Goal: Find specific page/section: Find specific page/section

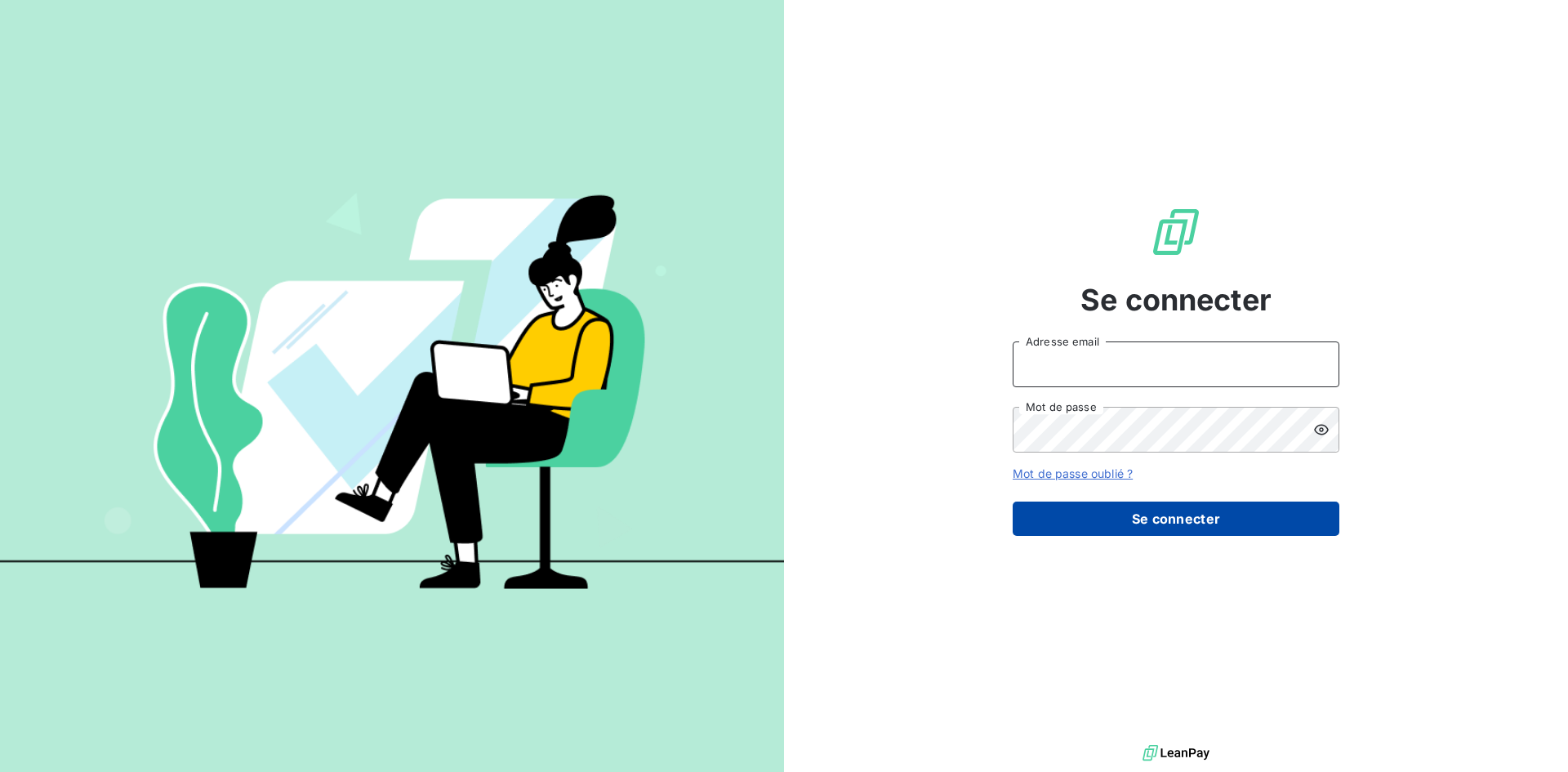
type input "anett.aquitaine@anett.fr"
click at [1050, 516] on button "Se connecter" at bounding box center [1176, 519] width 327 height 34
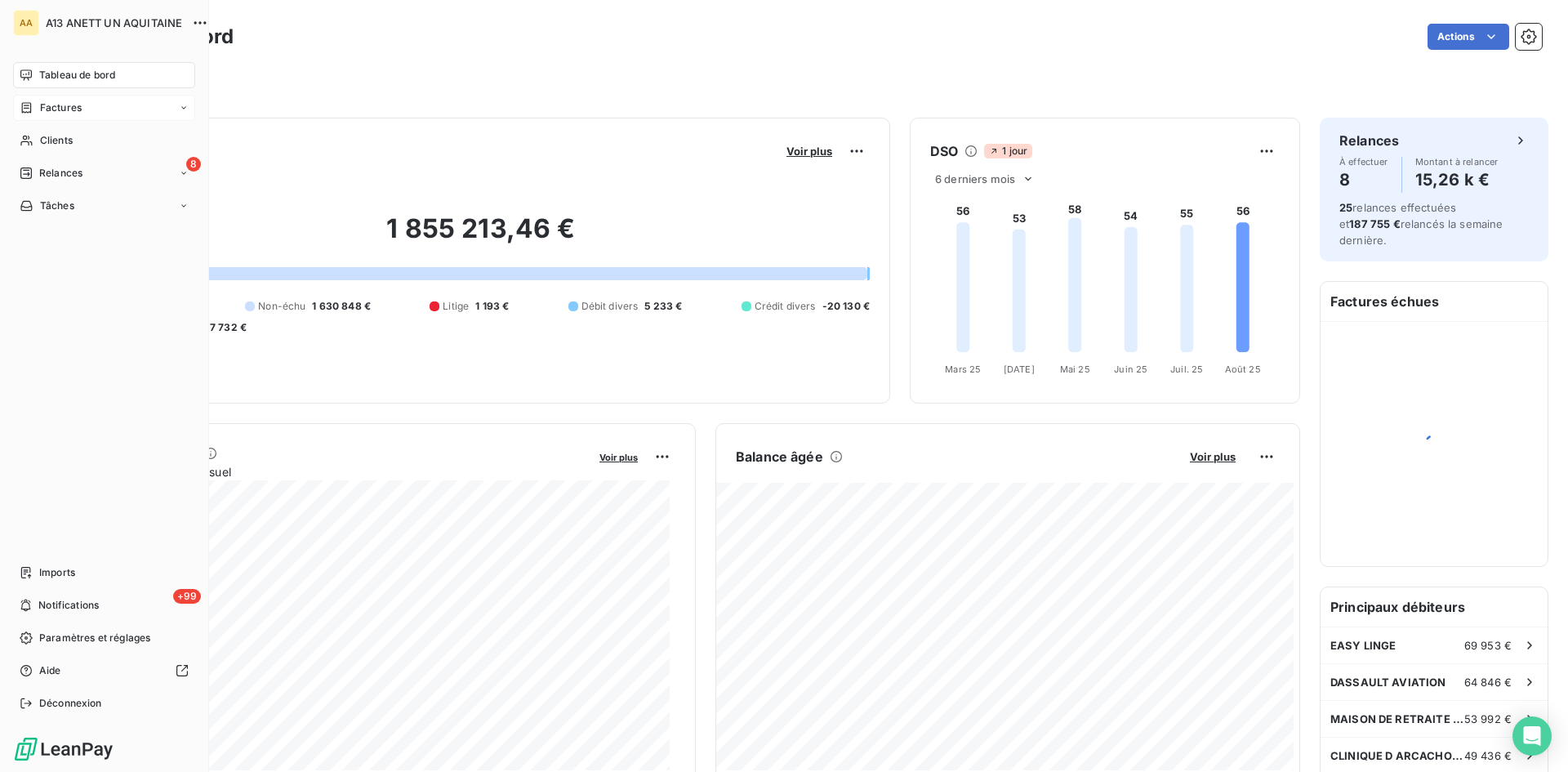
click at [51, 109] on span "Factures" at bounding box center [60, 108] width 42 height 15
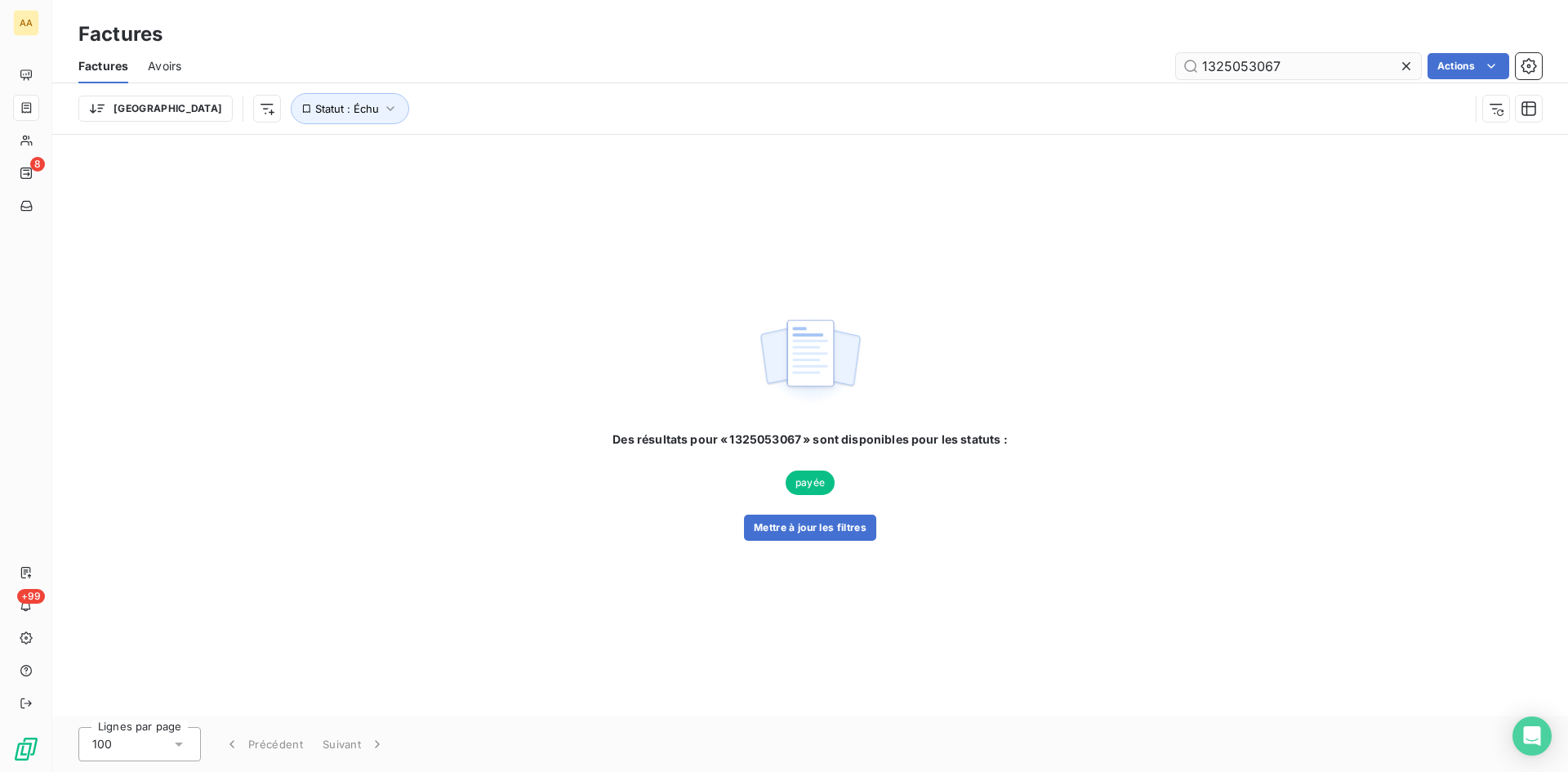
drag, startPoint x: 1316, startPoint y: 64, endPoint x: 1241, endPoint y: 66, distance: 75.0
click at [1241, 66] on input "1325053067" at bounding box center [1298, 66] width 245 height 26
type input "1325073384"
click at [849, 524] on button "Mettre à jour les filtres" at bounding box center [810, 528] width 132 height 26
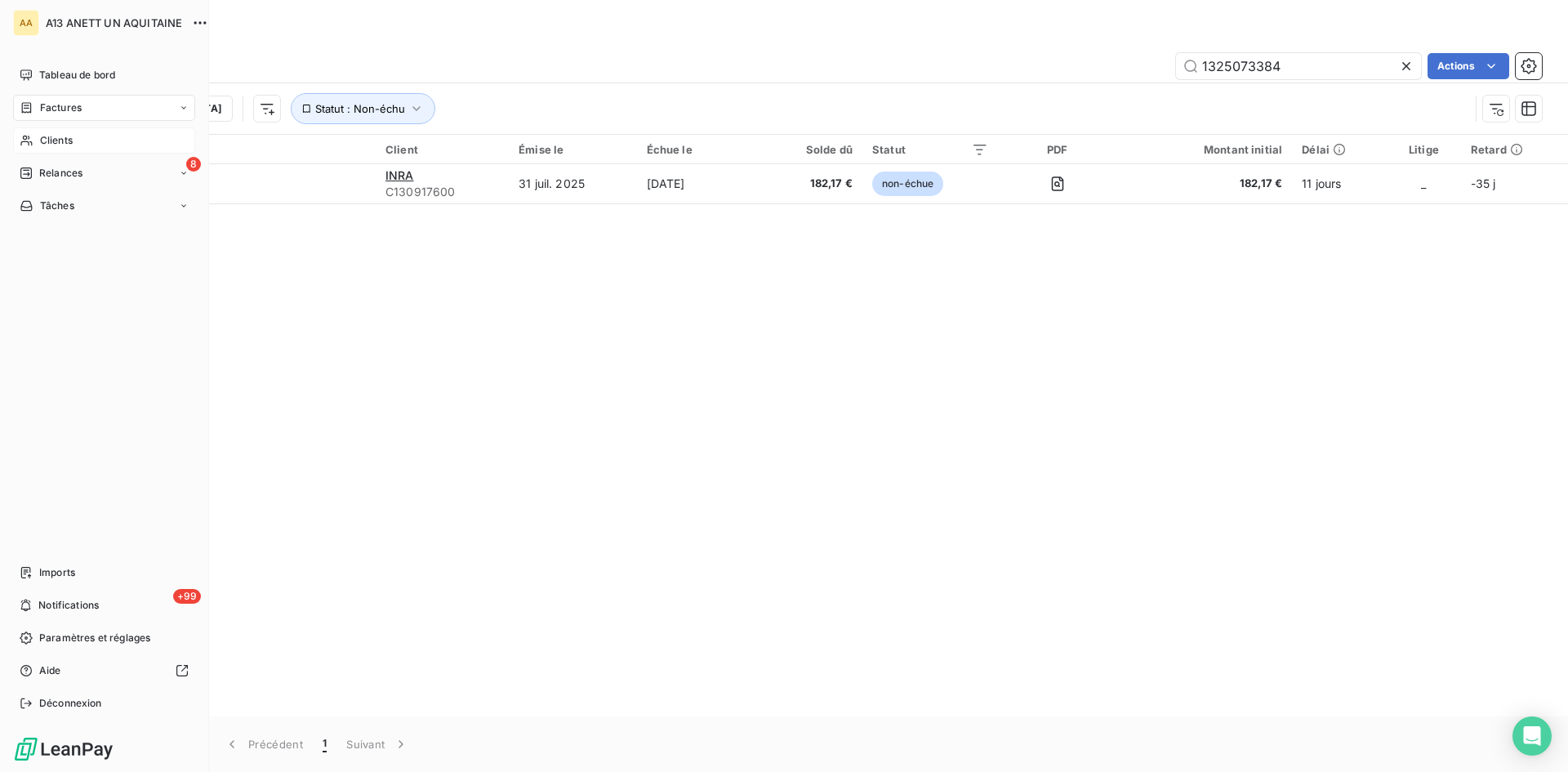
click at [45, 137] on span "Clients" at bounding box center [56, 141] width 33 height 15
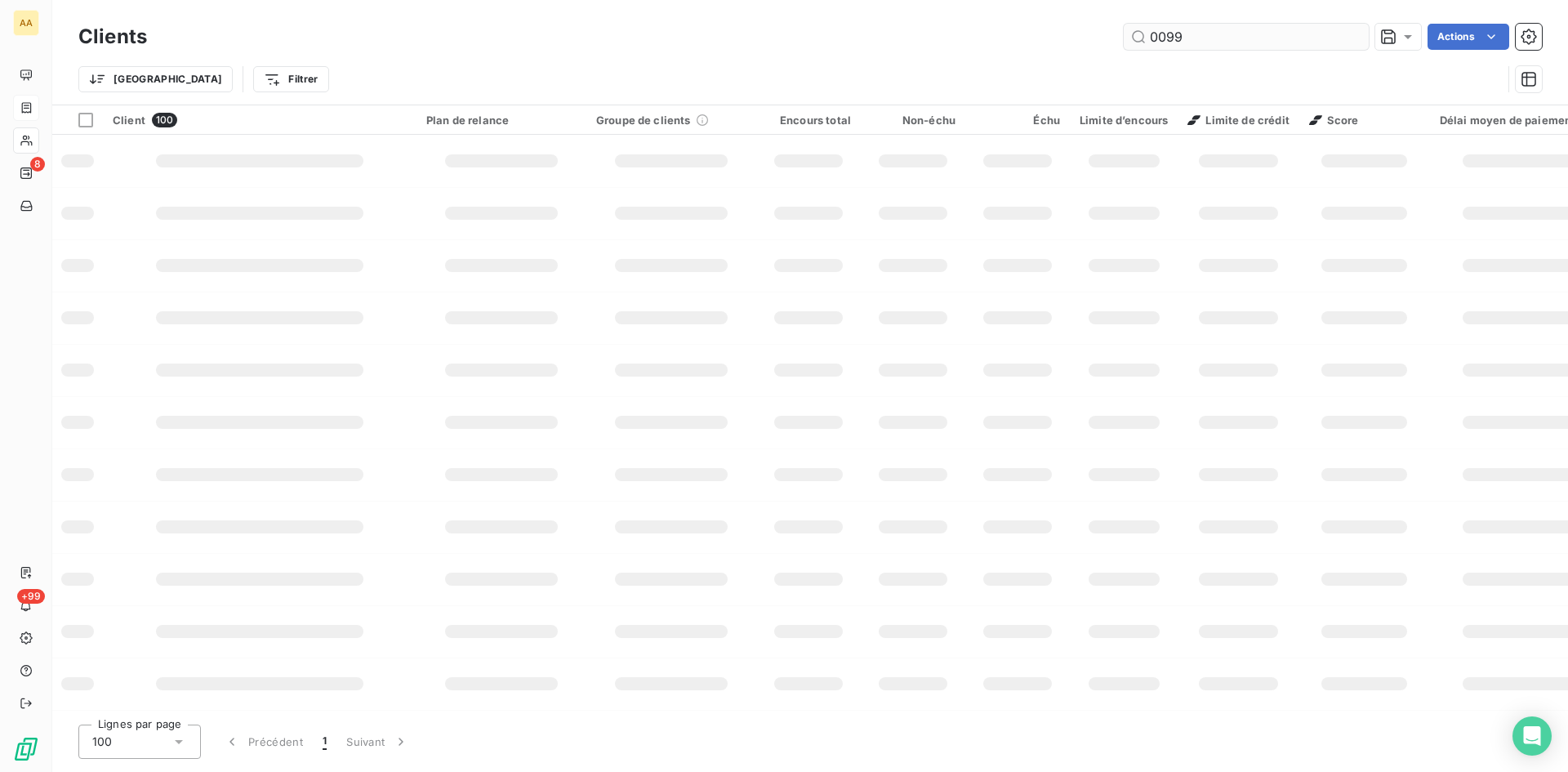
type input "0099"
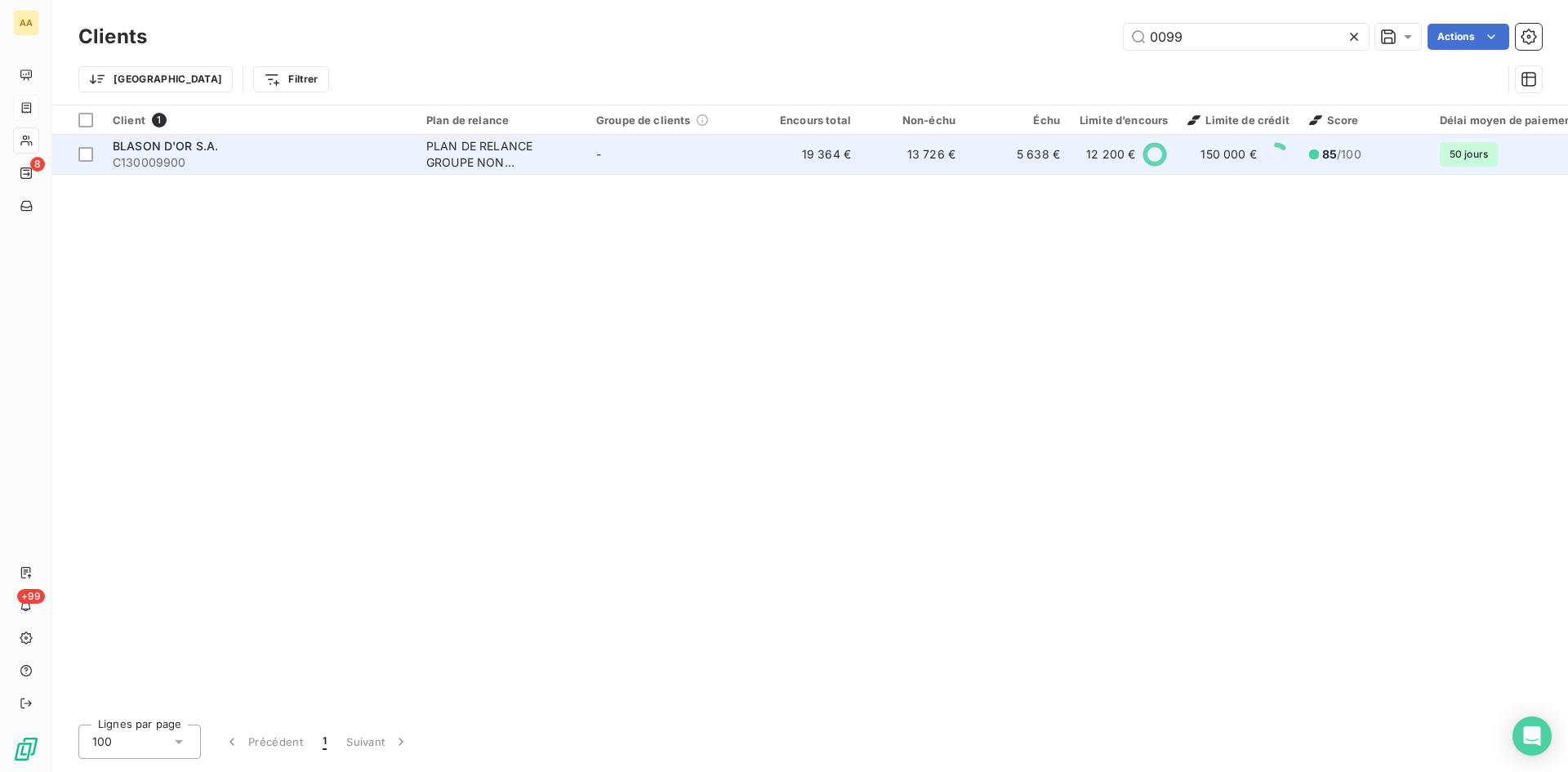
click at [474, 158] on div "PLAN DE RELANCE GROUPE NON AUTOMATIQUE" at bounding box center [501, 154] width 150 height 33
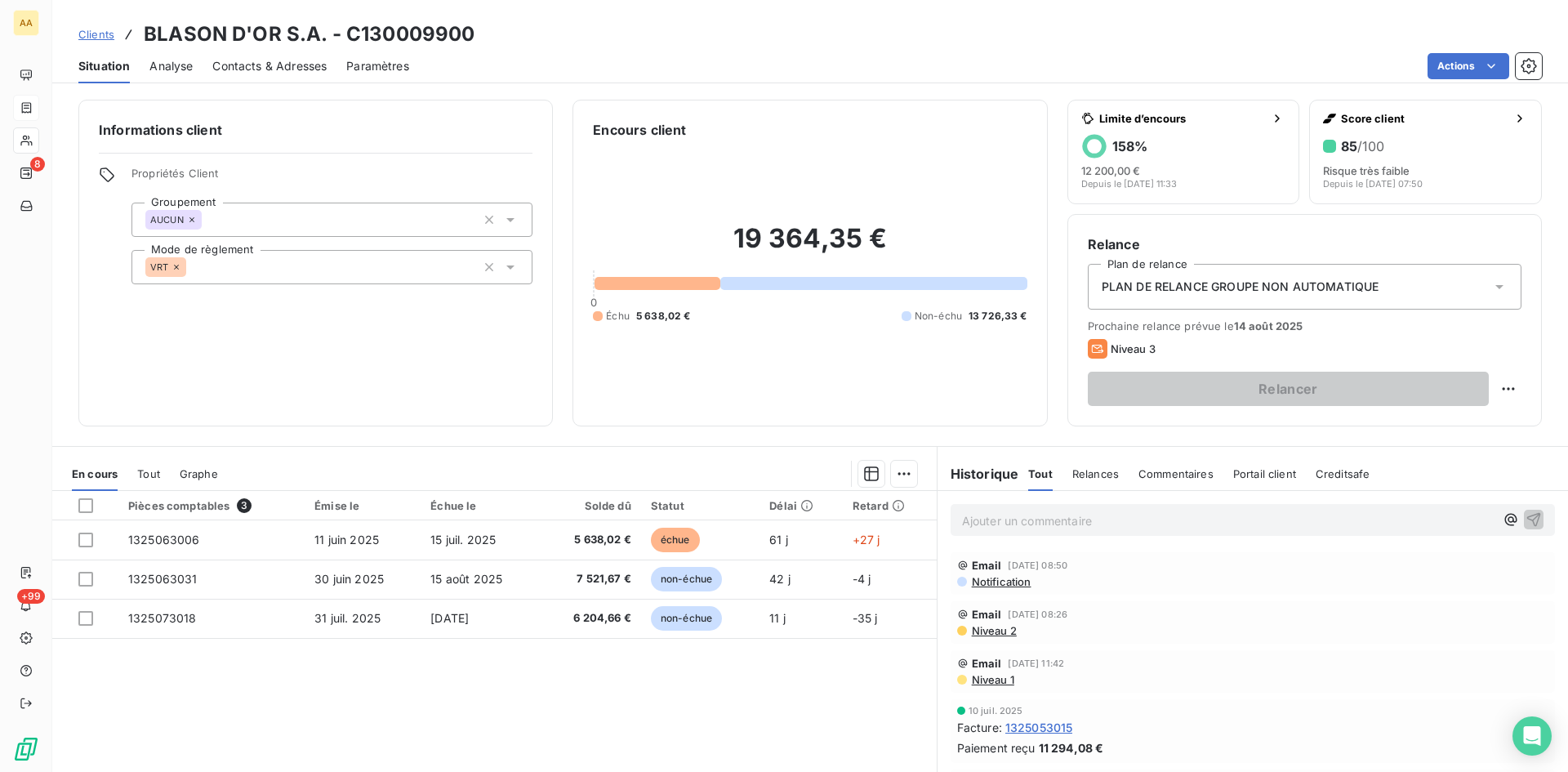
click at [1024, 524] on p "Ajouter un commentaire ﻿" at bounding box center [1228, 520] width 532 height 20
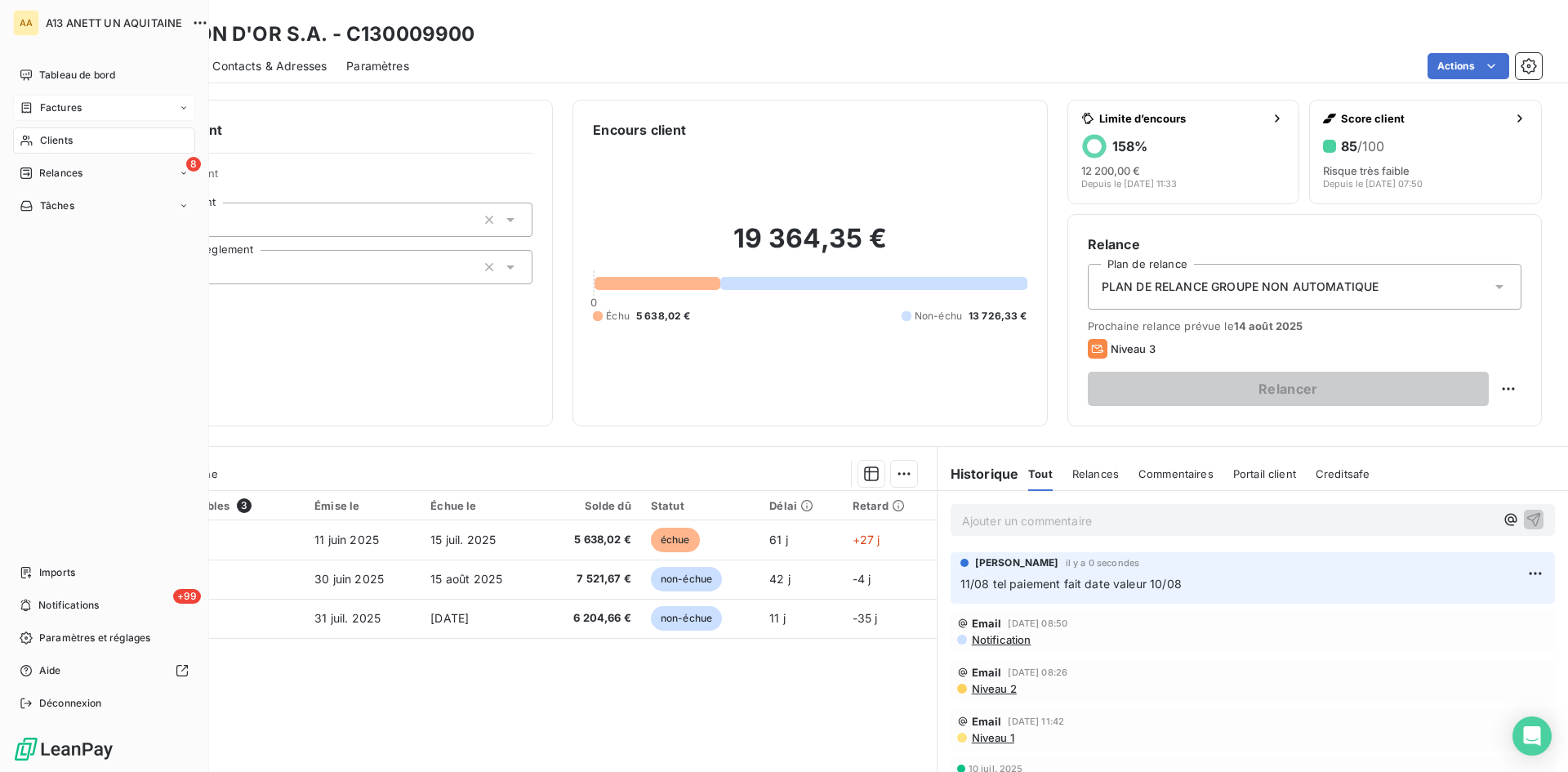
drag, startPoint x: 51, startPoint y: 149, endPoint x: 49, endPoint y: 138, distance: 11.2
click at [49, 138] on span "Clients" at bounding box center [56, 141] width 33 height 15
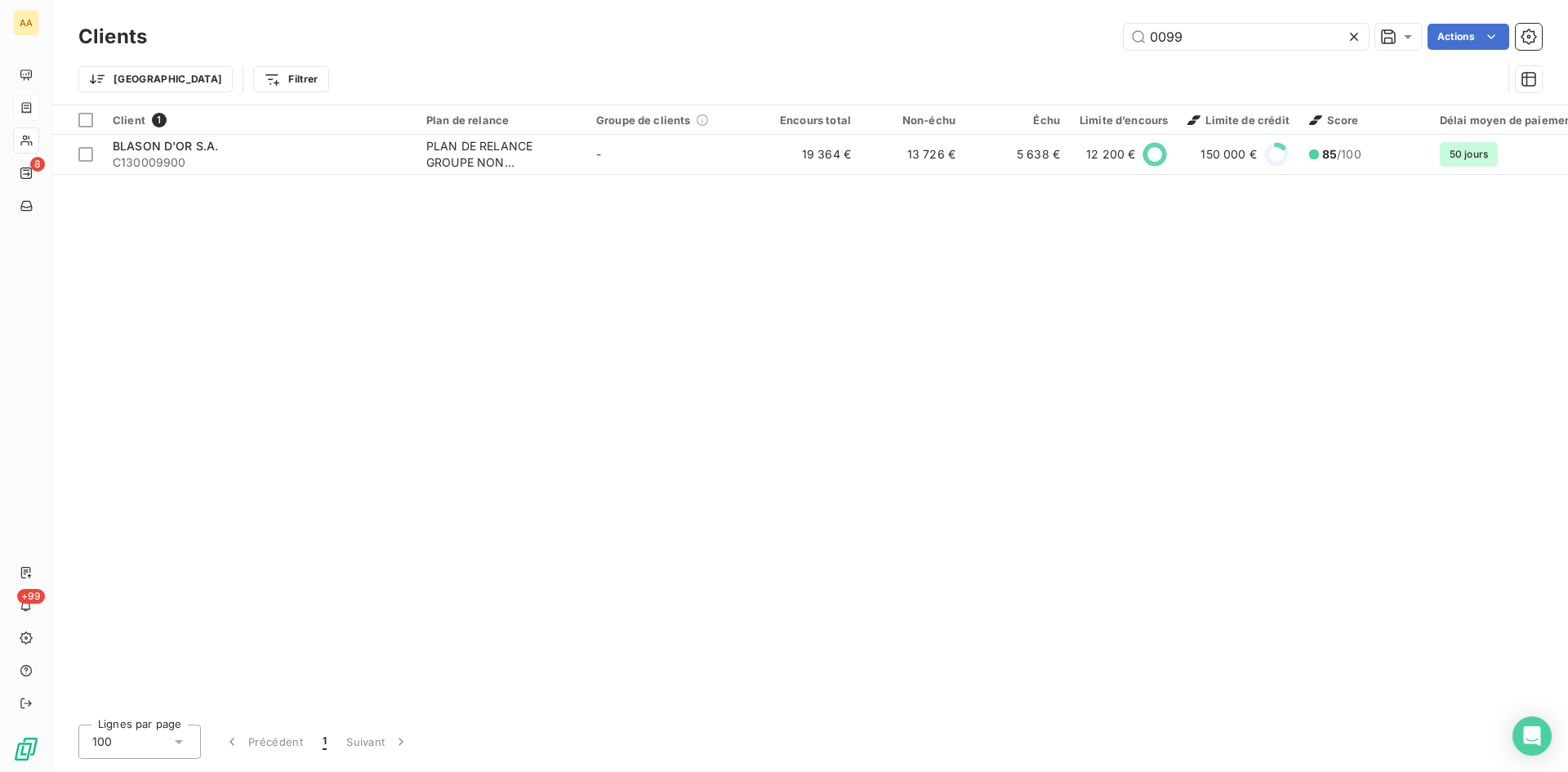
drag, startPoint x: 1217, startPoint y: 36, endPoint x: 1095, endPoint y: 42, distance: 122.1
click at [1095, 42] on div "0099 Actions" at bounding box center [854, 37] width 1375 height 26
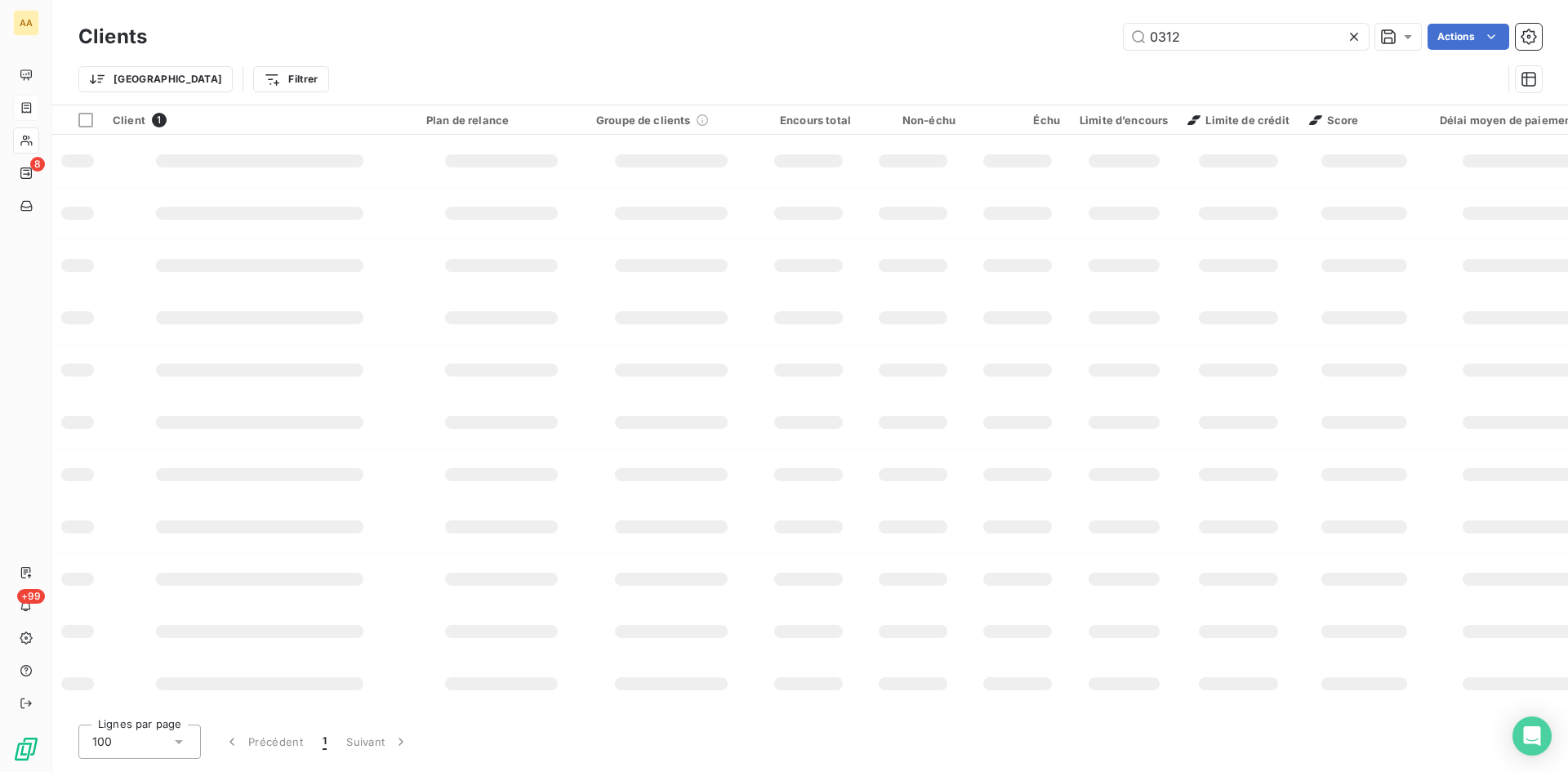
type input "0312"
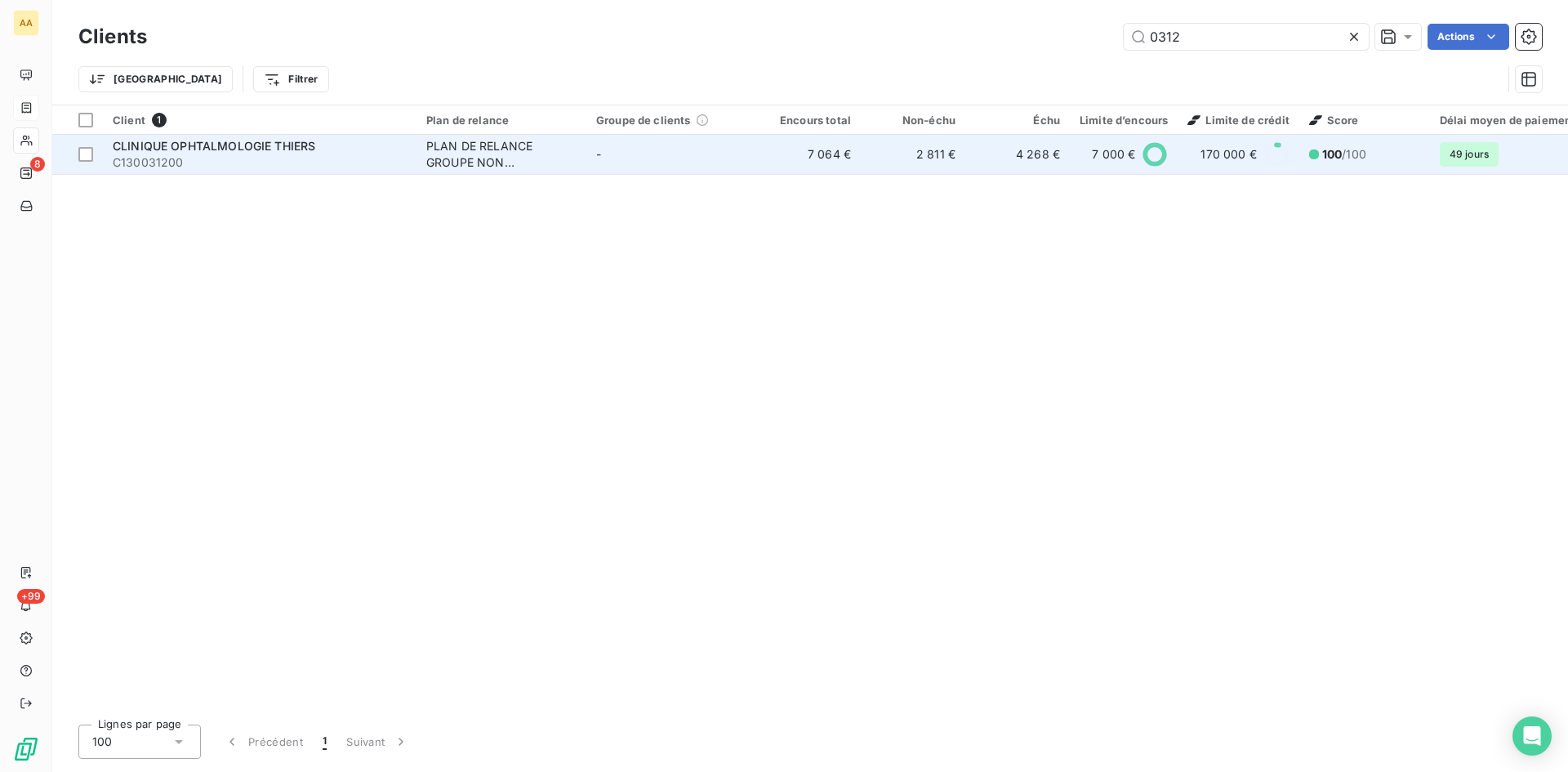
click at [462, 159] on div "PLAN DE RELANCE GROUPE NON AUTOMATIQUE" at bounding box center [501, 154] width 150 height 33
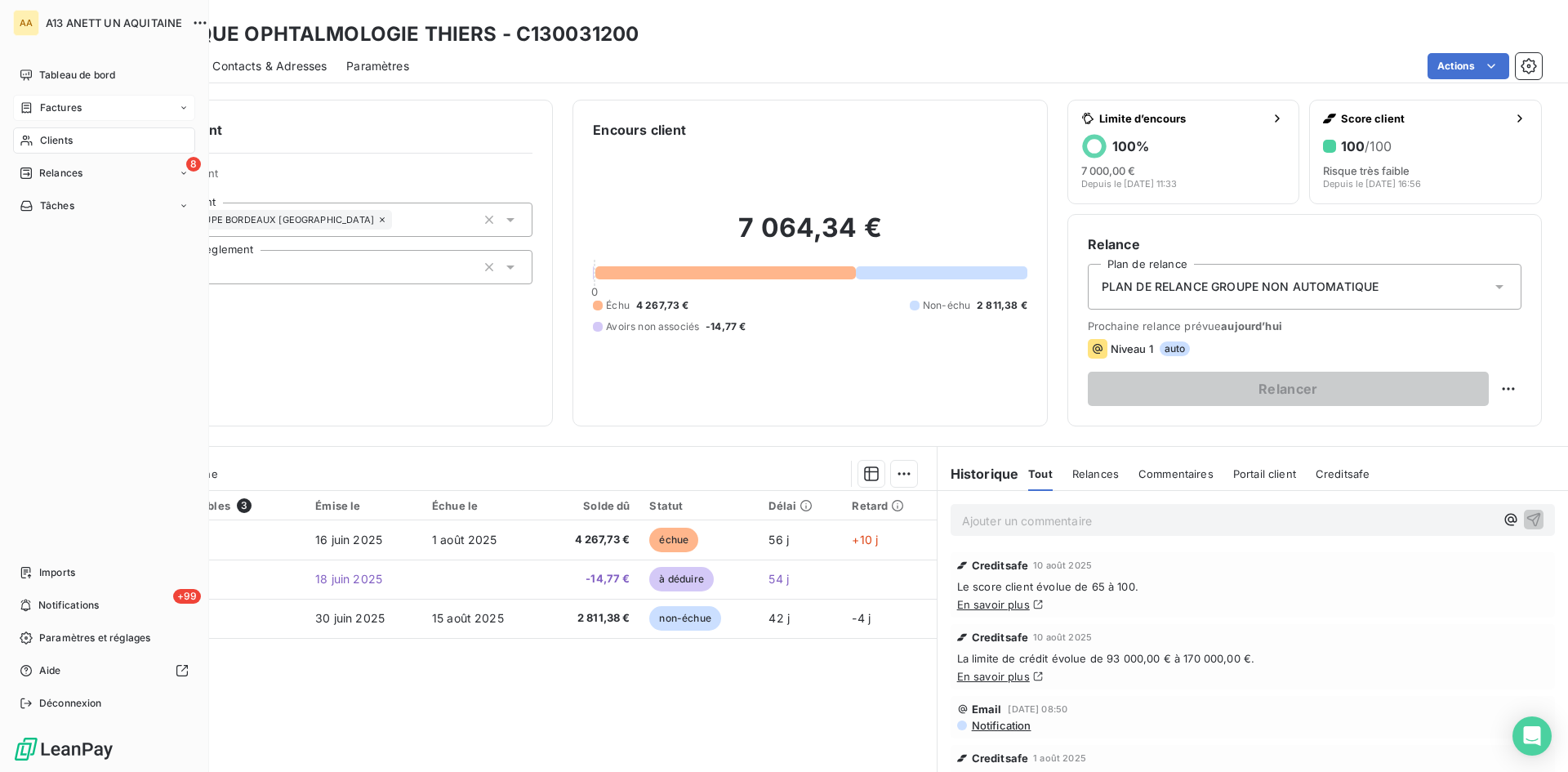
click at [48, 145] on span "Clients" at bounding box center [56, 141] width 33 height 15
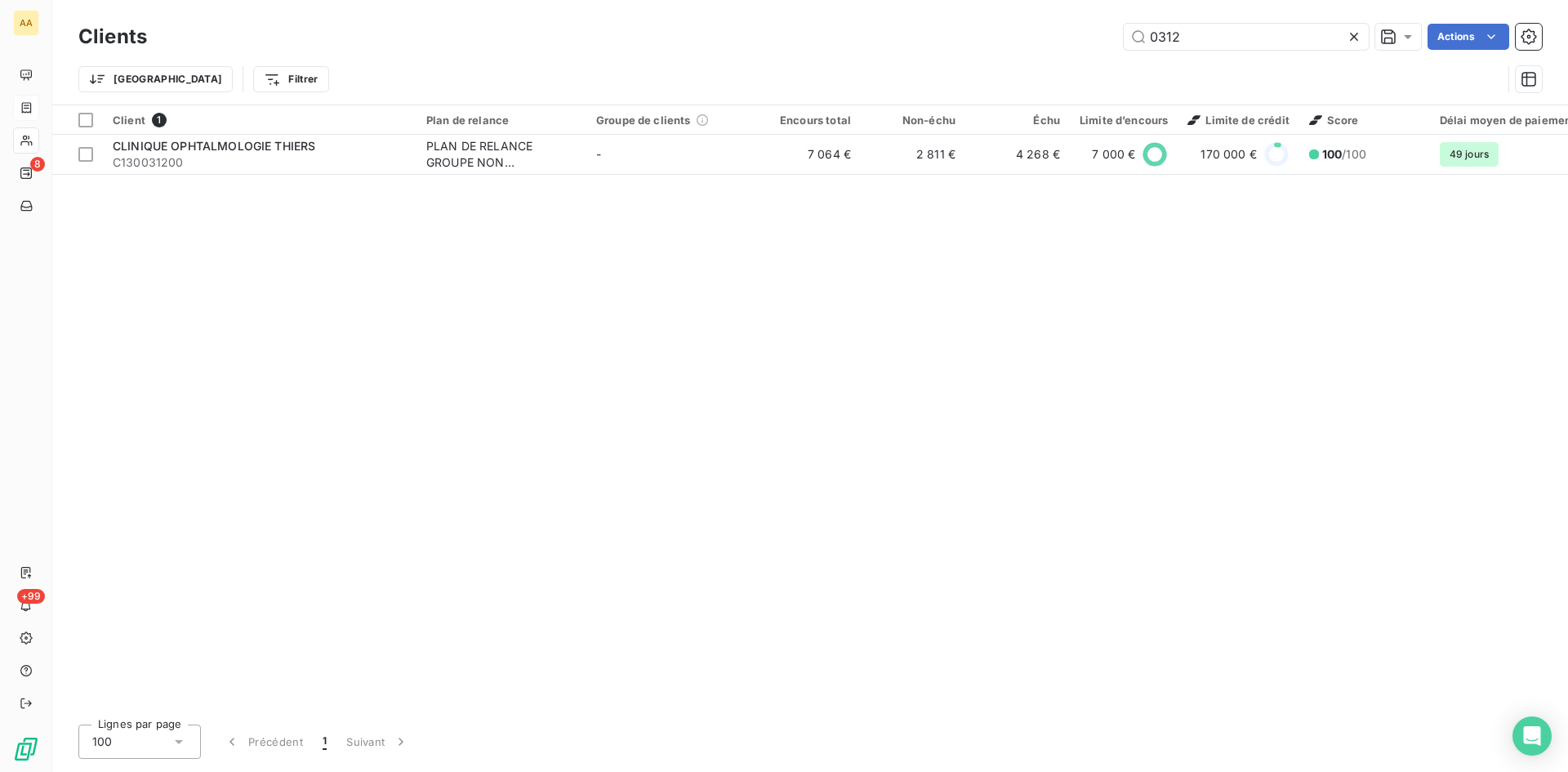
drag, startPoint x: 1224, startPoint y: 37, endPoint x: 1118, endPoint y: 46, distance: 106.4
click at [1118, 46] on div "0312 Actions" at bounding box center [854, 37] width 1375 height 26
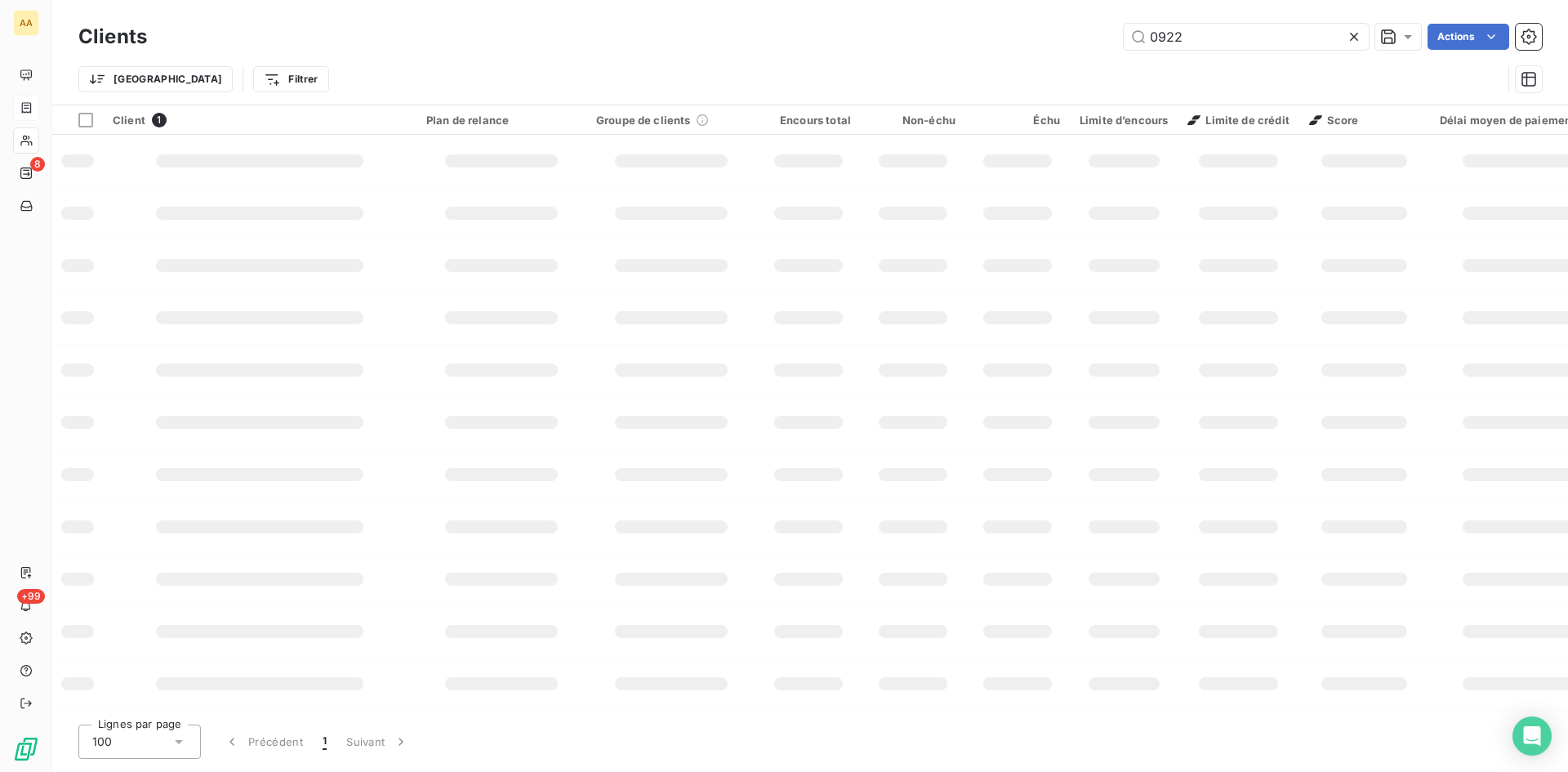
type input "0922"
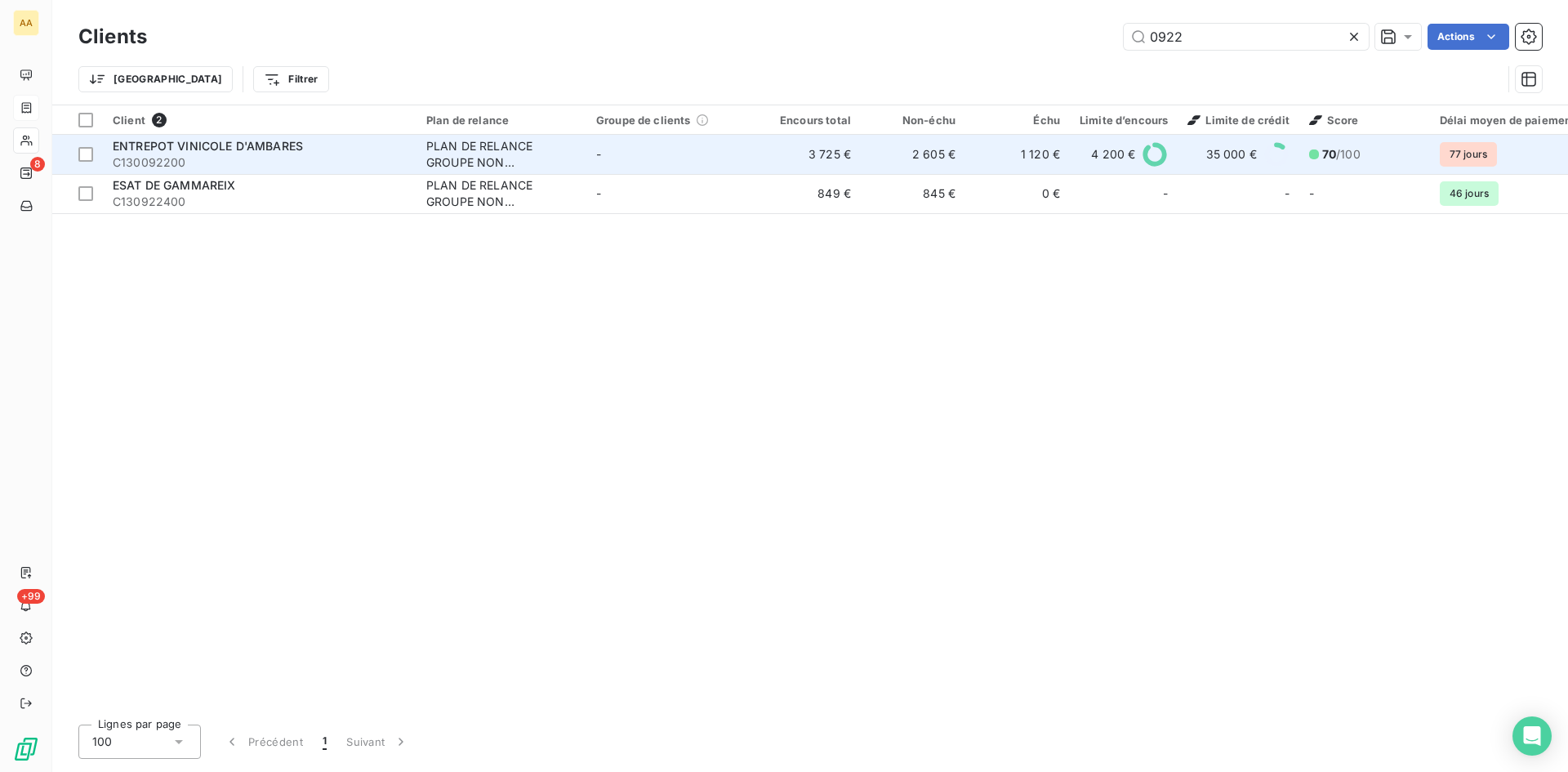
click at [452, 149] on div "PLAN DE RELANCE GROUPE NON AUTOMATIQUE" at bounding box center [501, 154] width 150 height 33
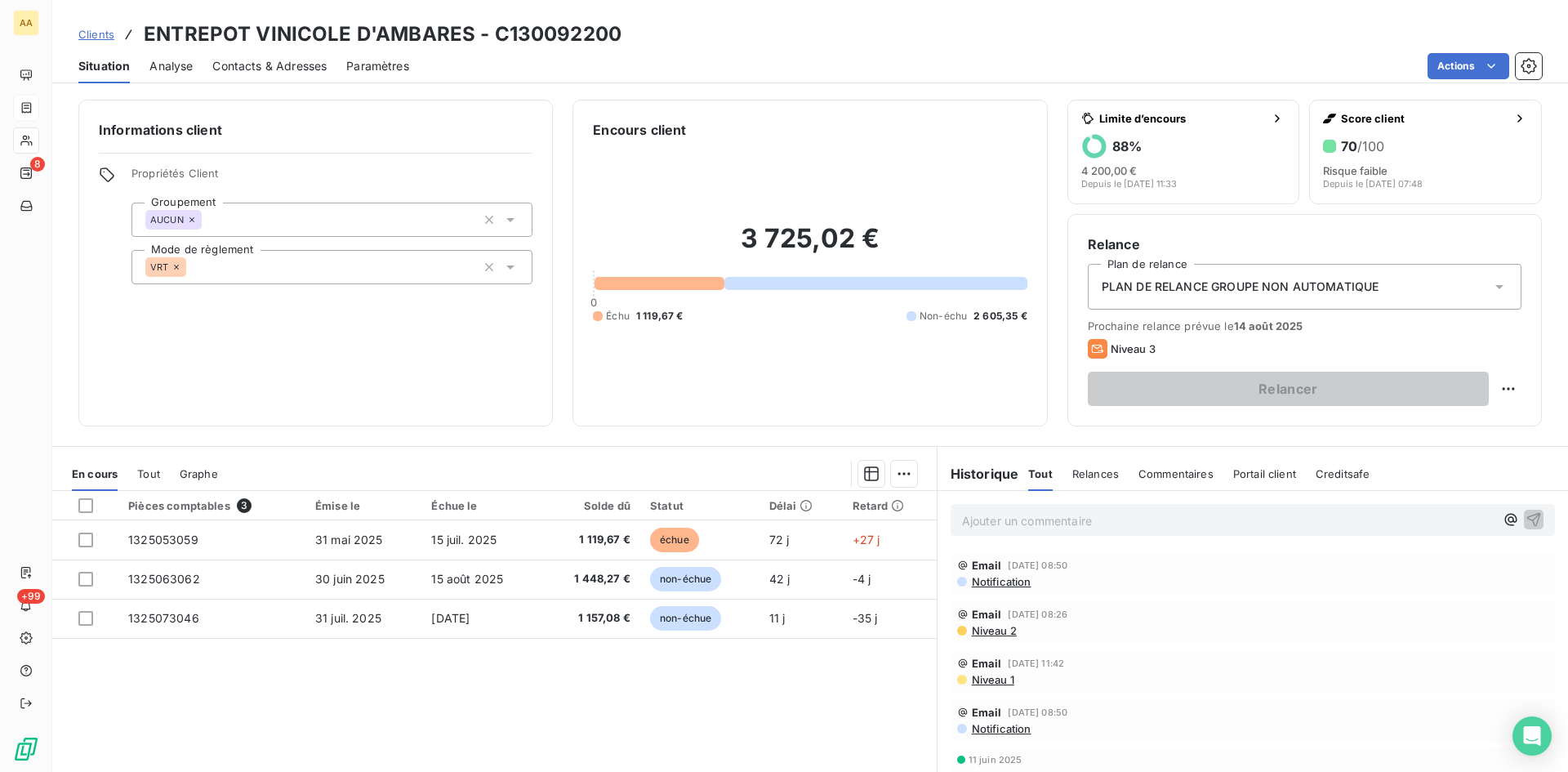
click at [1015, 528] on p "Ajouter un commentaire ﻿" at bounding box center [1228, 520] width 532 height 20
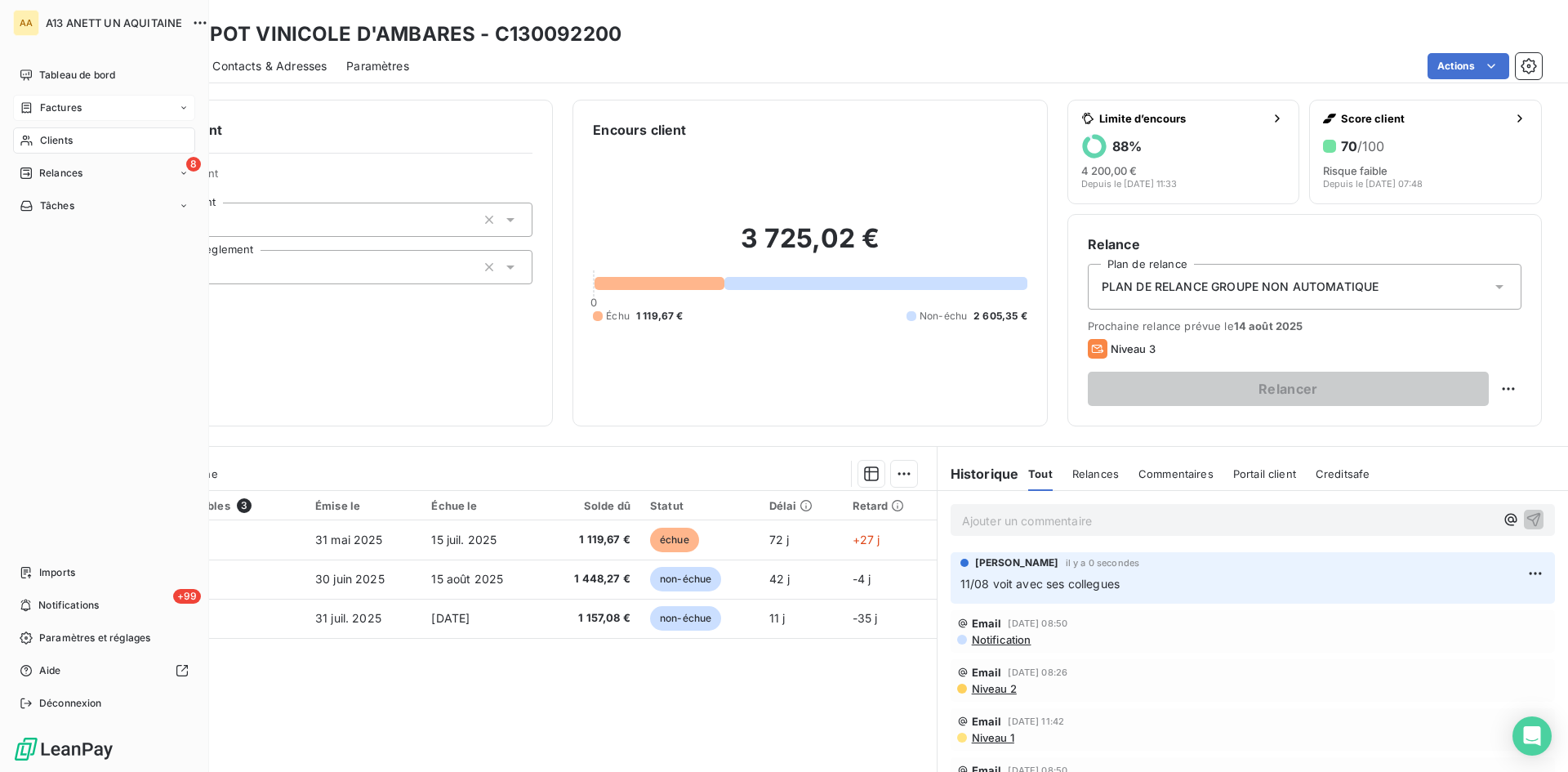
click at [45, 141] on span "Clients" at bounding box center [56, 141] width 33 height 15
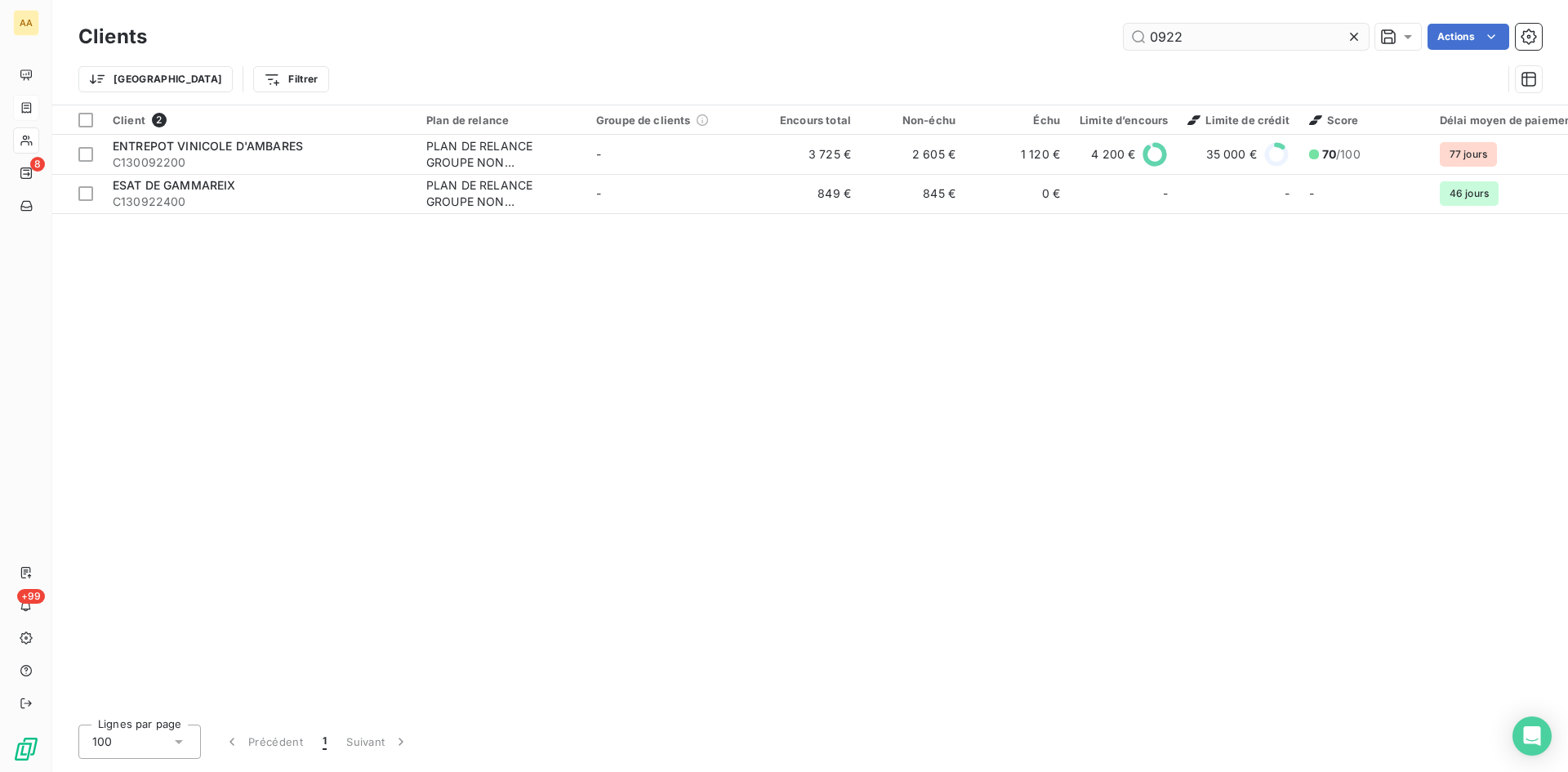
click at [1187, 34] on input "0922" at bounding box center [1246, 37] width 245 height 26
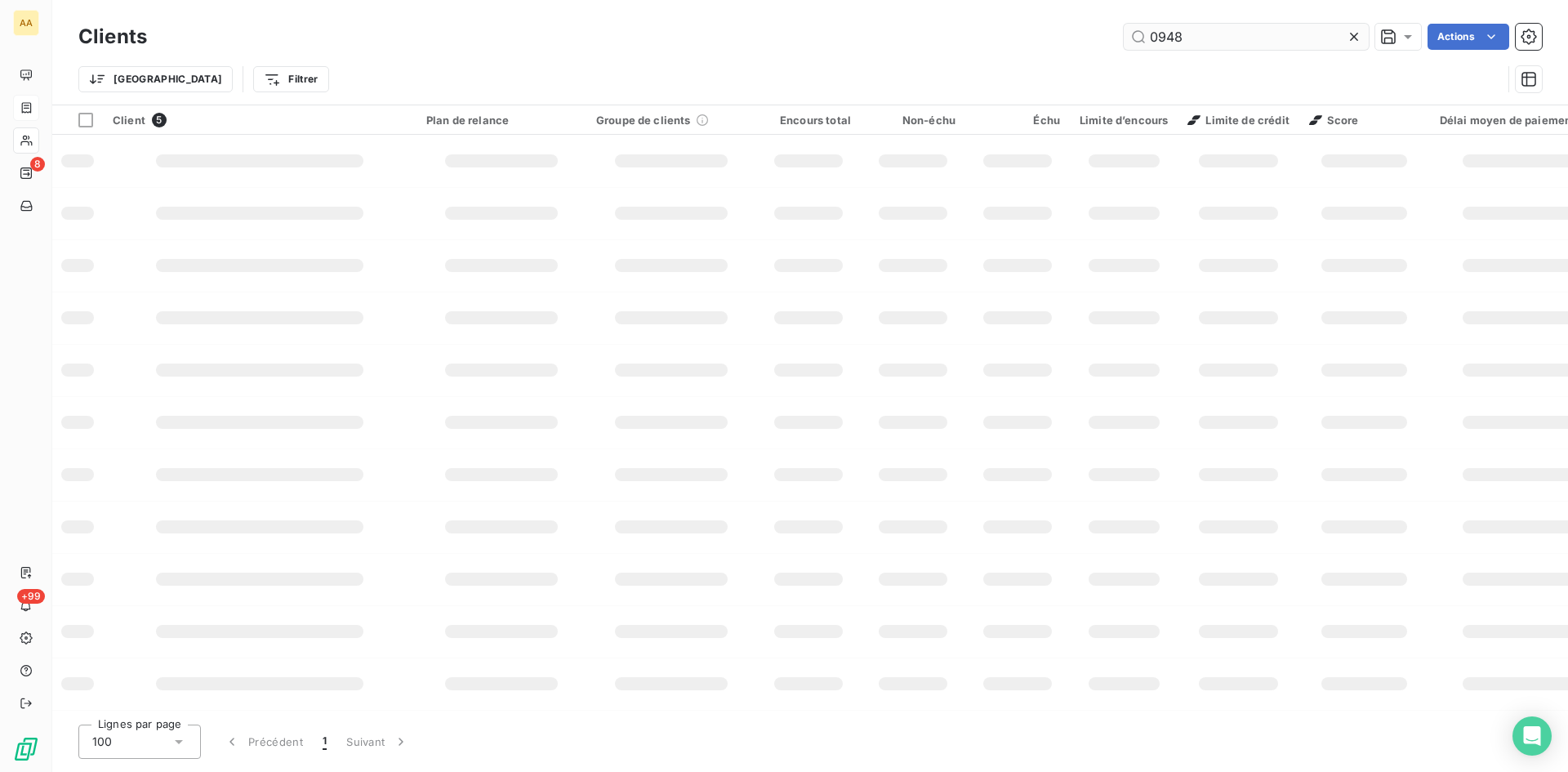
type input "0948"
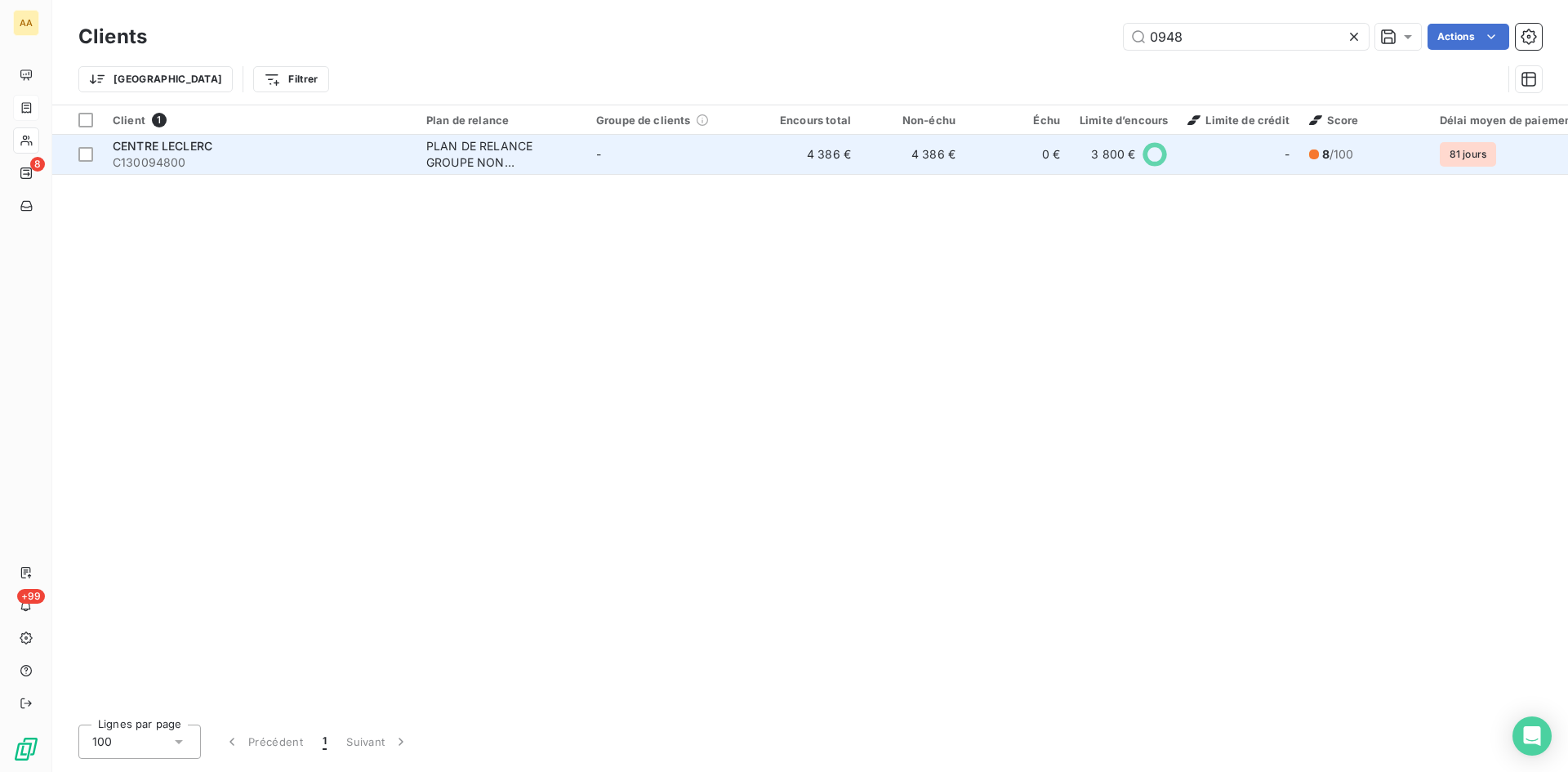
click at [480, 152] on div "PLAN DE RELANCE GROUPE NON AUTOMATIQUE" at bounding box center [501, 154] width 150 height 33
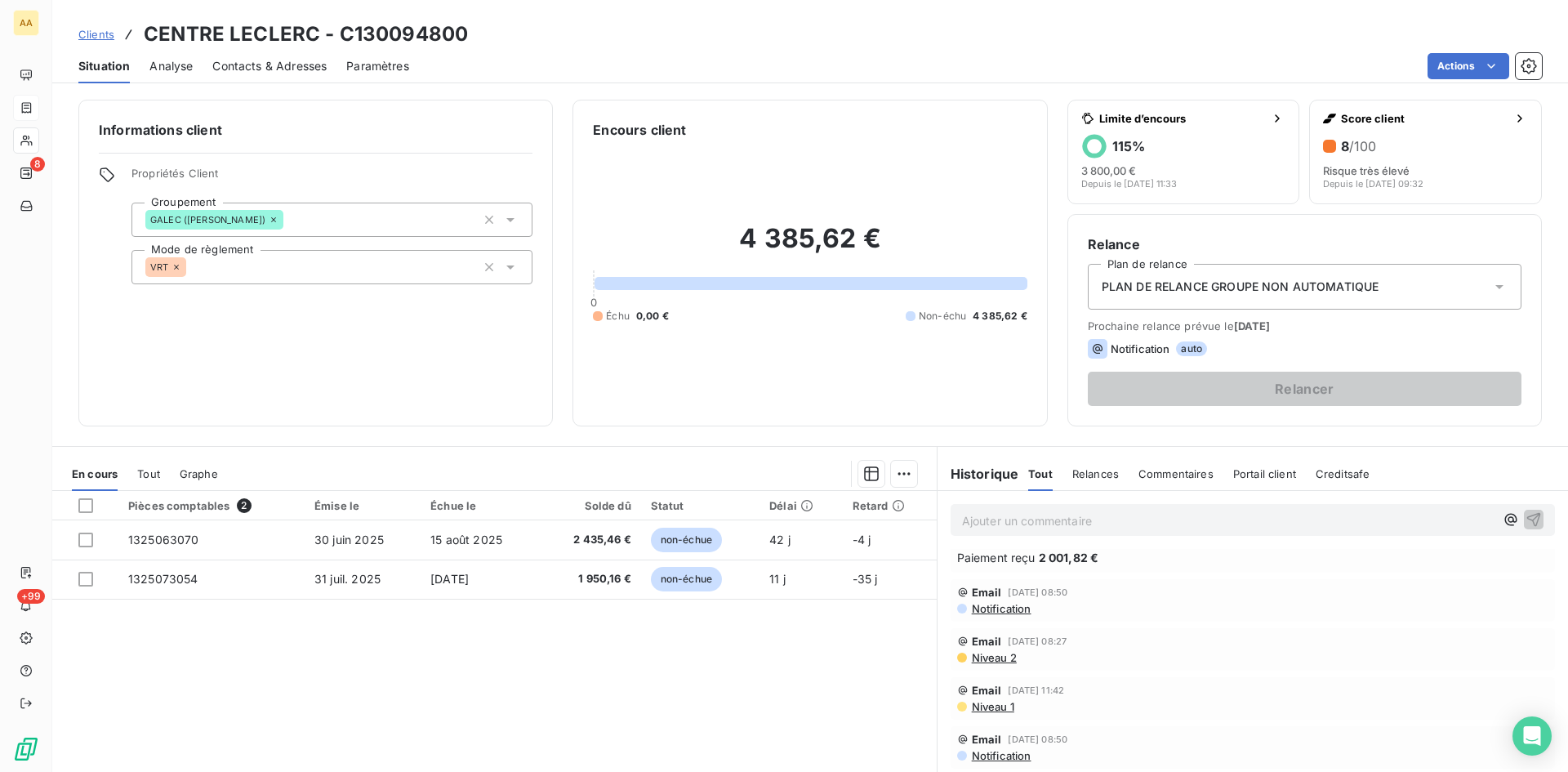
scroll to position [82, 0]
